Goal: Navigation & Orientation: Understand site structure

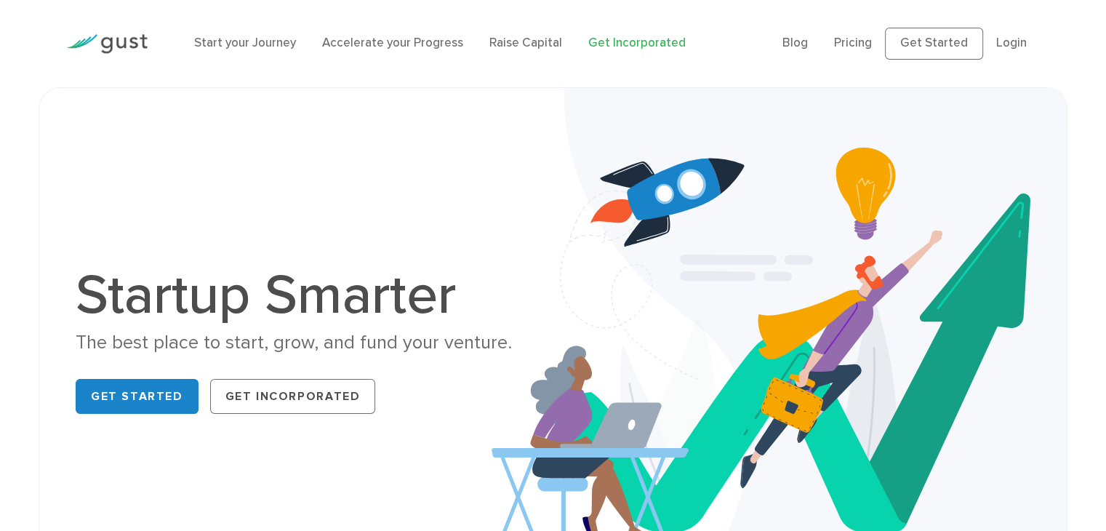
click at [631, 40] on link "Get Incorporated" at bounding box center [636, 43] width 97 height 15
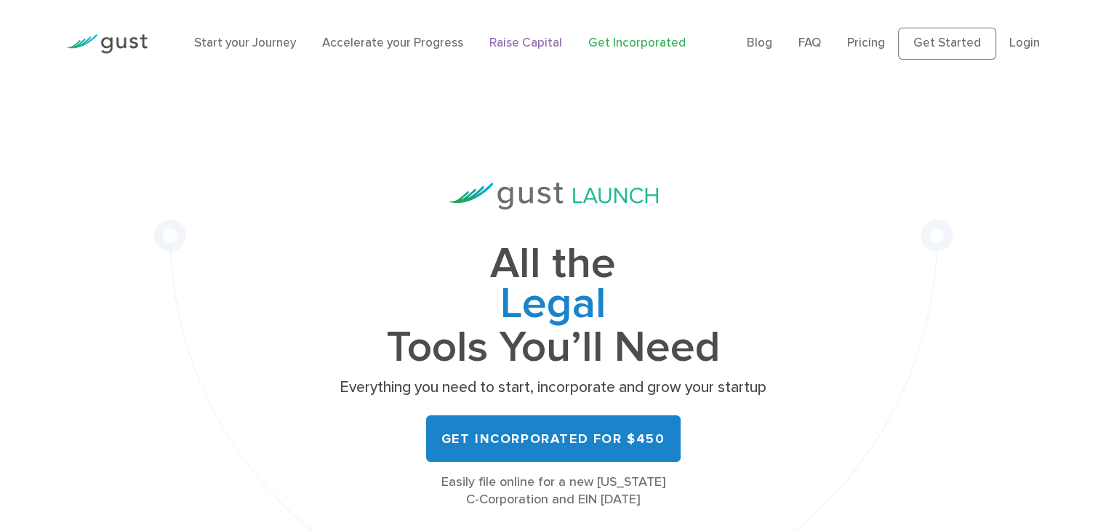
click at [475, 43] on ul "Start your Journey Accelerate your Progress Raise Capital Get Incorporated" at bounding box center [459, 43] width 531 height 19
click at [525, 39] on link "Raise Capital" at bounding box center [525, 43] width 73 height 15
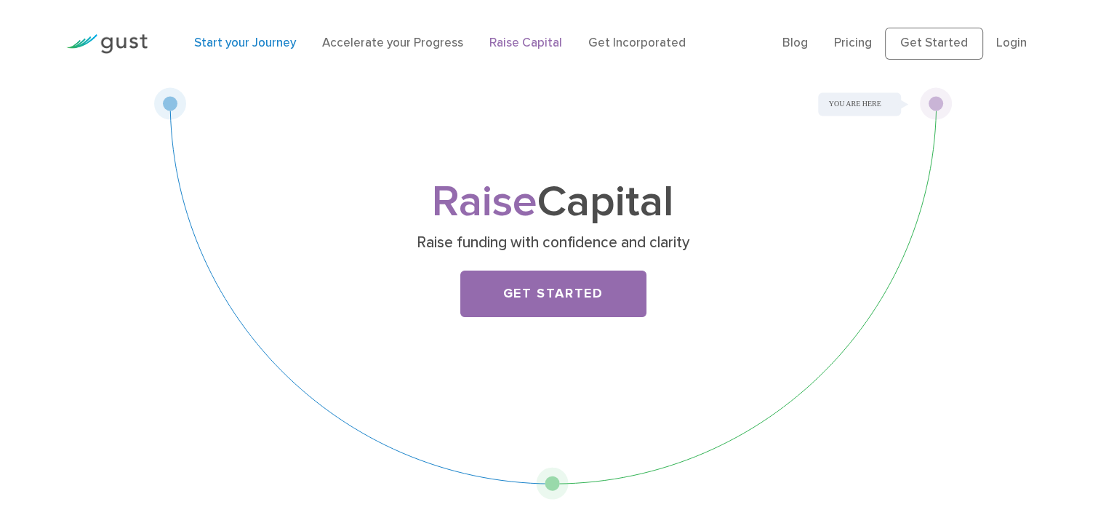
click at [248, 44] on link "Start your Journey" at bounding box center [245, 43] width 102 height 15
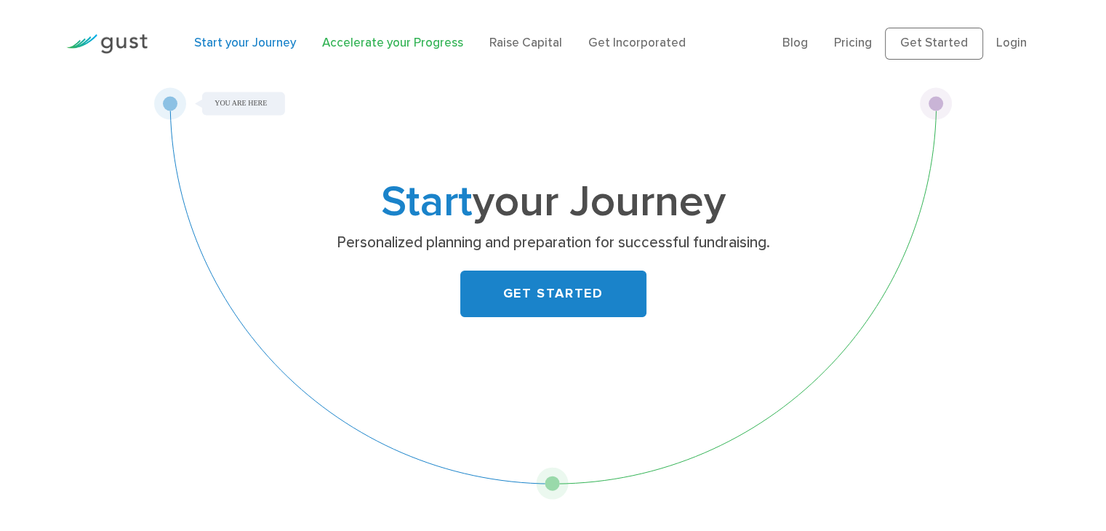
click at [384, 44] on link "Accelerate your Progress" at bounding box center [392, 43] width 141 height 15
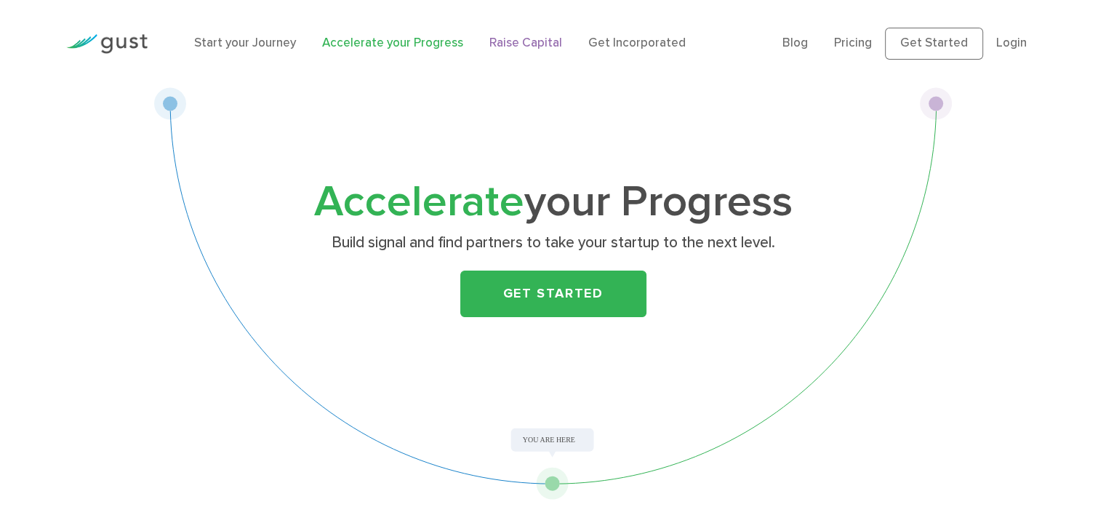
click at [547, 43] on link "Raise Capital" at bounding box center [525, 43] width 73 height 15
click at [646, 41] on link "Get Incorporated" at bounding box center [636, 43] width 97 height 15
click at [854, 40] on link "Pricing" at bounding box center [853, 43] width 38 height 15
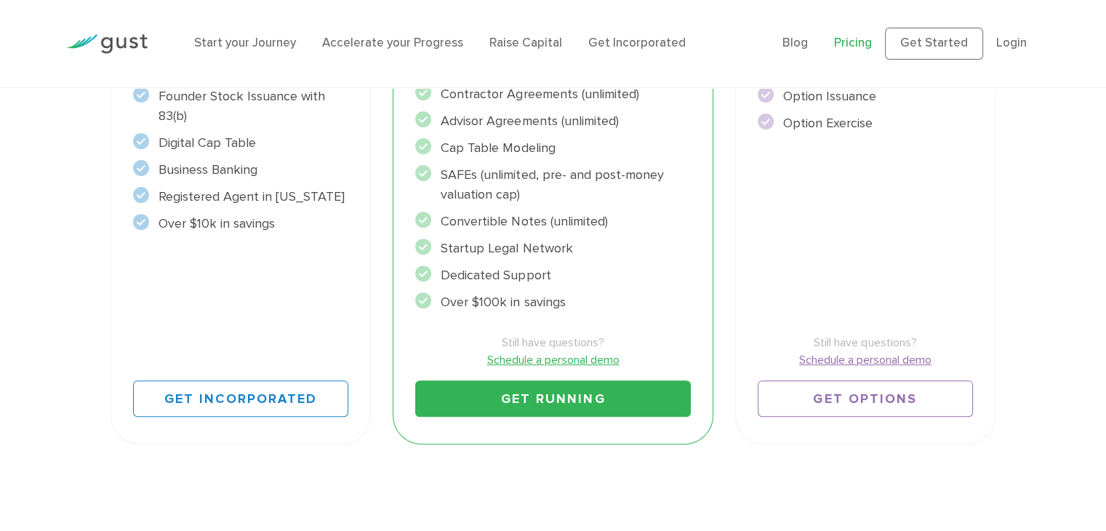
scroll to position [364, 0]
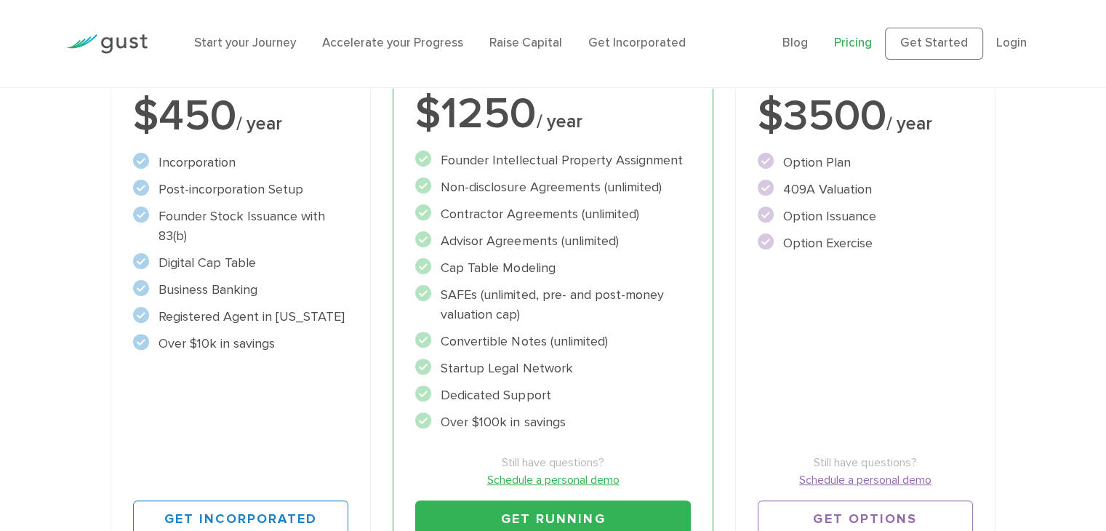
click at [988, 307] on div "Raise Includes START and ACCELERATE Everything you need to issue options. $3500…" at bounding box center [865, 254] width 261 height 622
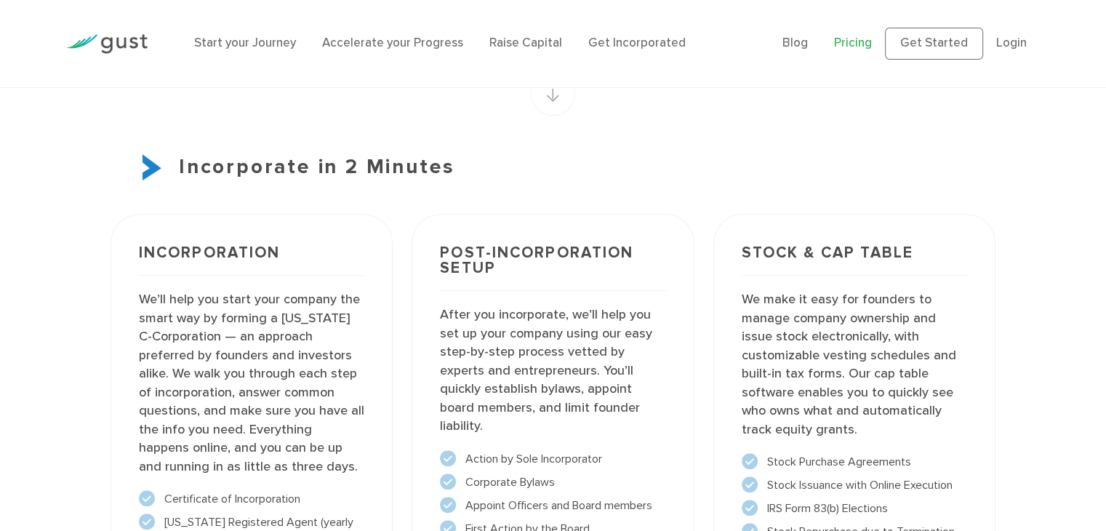
scroll to position [0, 0]
